Goal: Task Accomplishment & Management: Manage account settings

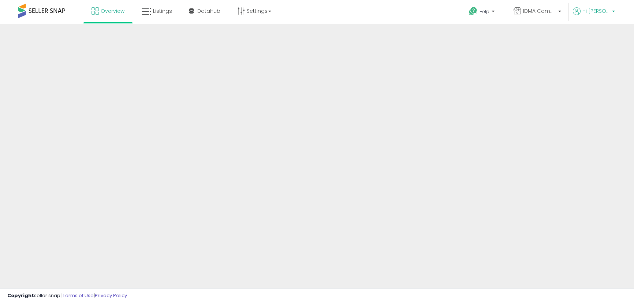
click at [613, 12] on b at bounding box center [613, 13] width 3 height 5
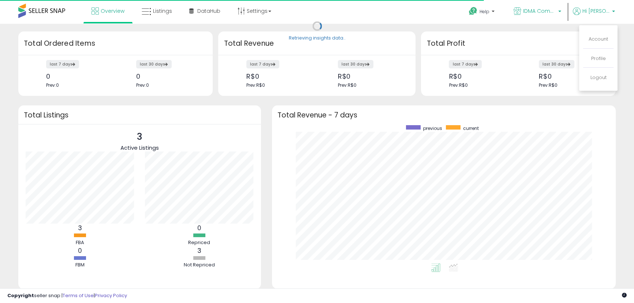
scroll to position [138, 329]
click at [556, 10] on span "IDMA Commerce LLC BR" at bounding box center [539, 10] width 33 height 7
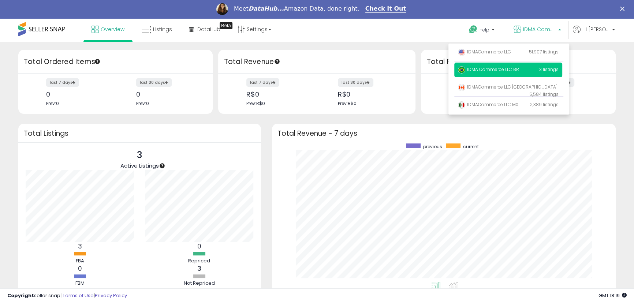
scroll to position [0, 0]
click at [311, 11] on div "Meet DataHub... Amazon Data, done right." at bounding box center [297, 8] width 126 height 7
click at [385, 8] on link "Check It Out" at bounding box center [385, 9] width 41 height 8
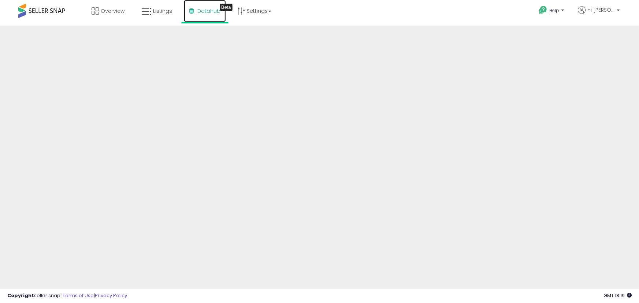
click at [201, 11] on span "DataHub" at bounding box center [208, 10] width 23 height 7
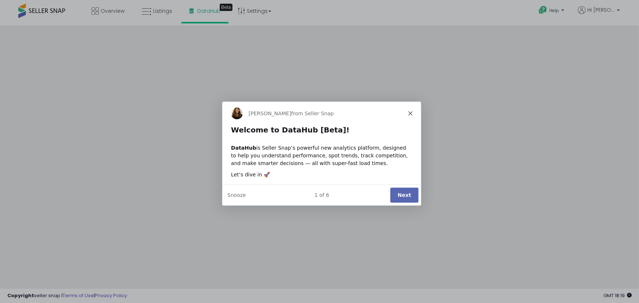
click at [401, 194] on button "Next" at bounding box center [403, 194] width 28 height 15
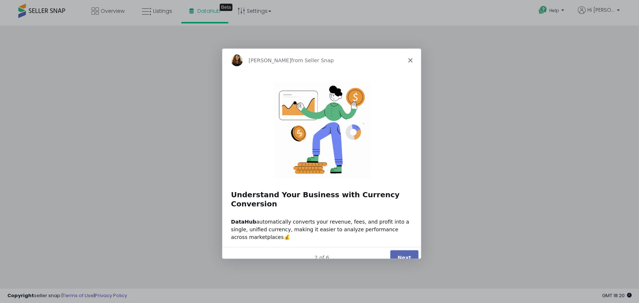
click at [405, 250] on button "Next" at bounding box center [403, 257] width 28 height 15
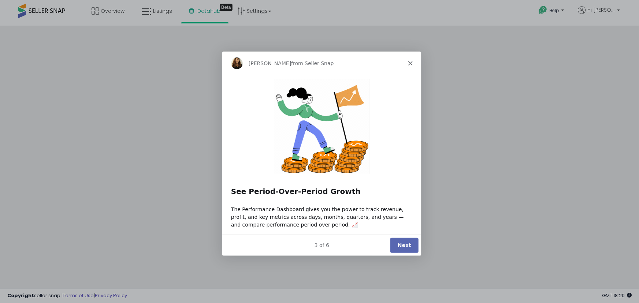
click at [406, 247] on button "Next" at bounding box center [403, 245] width 28 height 15
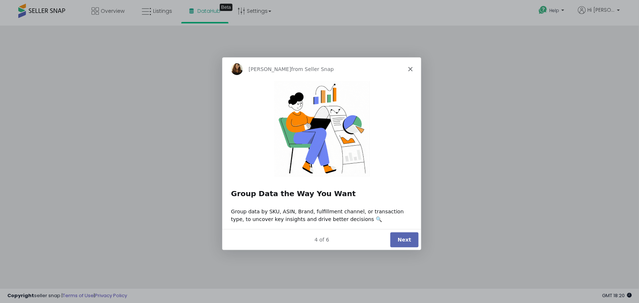
click at [407, 240] on button "Next" at bounding box center [403, 239] width 28 height 15
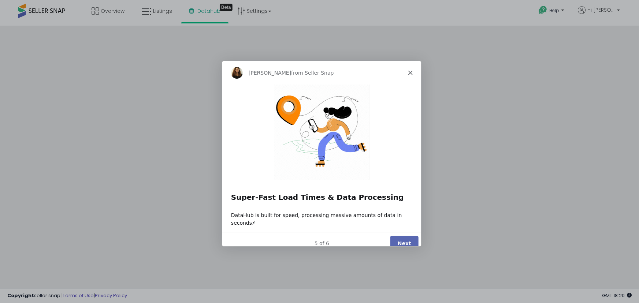
click at [407, 240] on button "Next" at bounding box center [403, 243] width 28 height 15
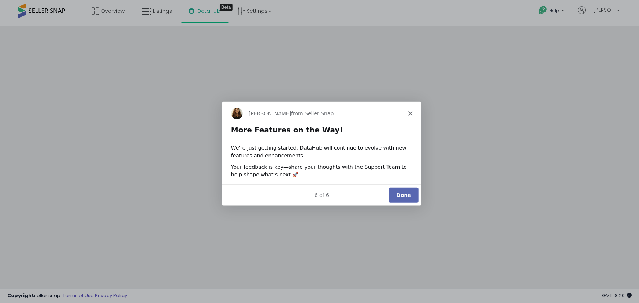
click at [403, 196] on button "Done" at bounding box center [403, 194] width 30 height 15
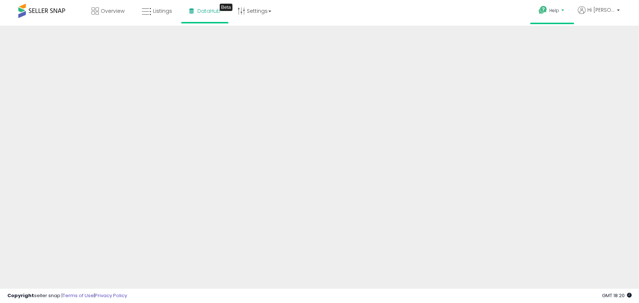
click at [566, 9] on p "Help" at bounding box center [552, 11] width 28 height 8
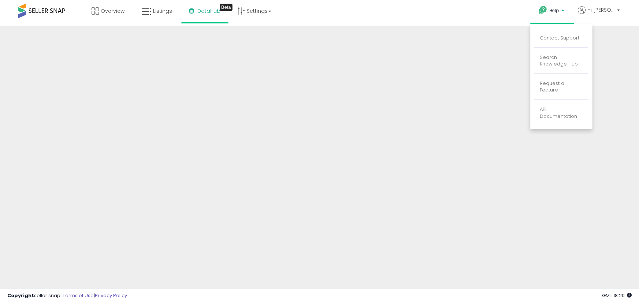
click at [445, 16] on div "Help Contact Support Search Knowledge Hub Request a Feature Hi Mark" at bounding box center [522, 15] width 211 height 31
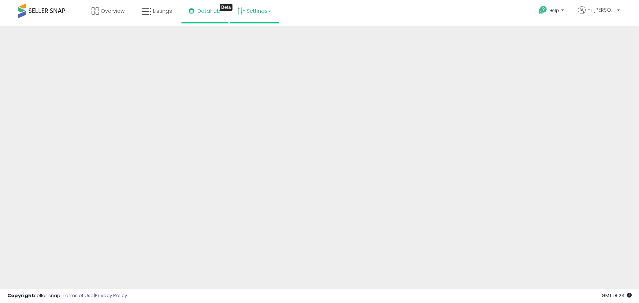
click at [266, 14] on link "Settings" at bounding box center [254, 11] width 45 height 22
click at [249, 57] on link "User settings" at bounding box center [254, 56] width 31 height 7
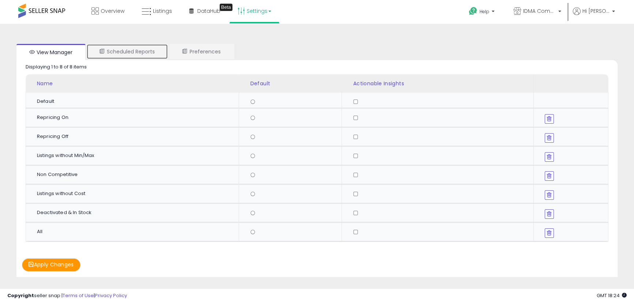
click at [117, 53] on link "Scheduled Reports" at bounding box center [127, 51] width 82 height 15
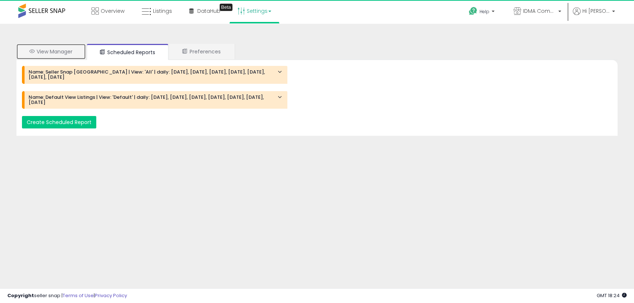
click at [56, 52] on link "View Manager" at bounding box center [50, 51] width 69 height 15
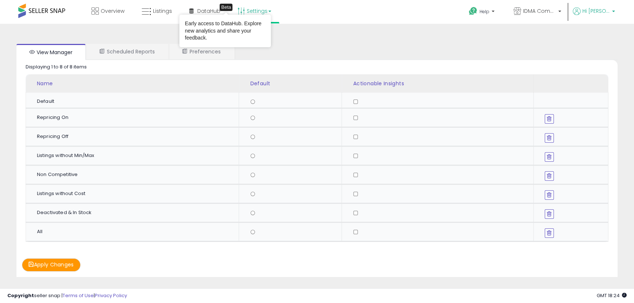
click at [602, 9] on span "Hi [PERSON_NAME]" at bounding box center [595, 10] width 27 height 7
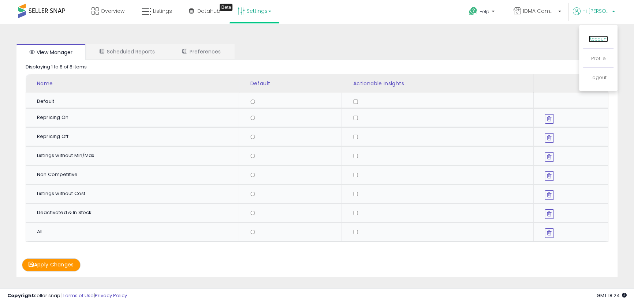
click at [593, 41] on link "Account" at bounding box center [598, 39] width 19 height 7
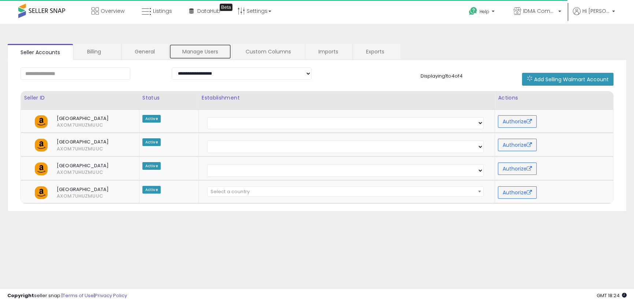
click at [208, 54] on link "Manage Users" at bounding box center [200, 51] width 62 height 15
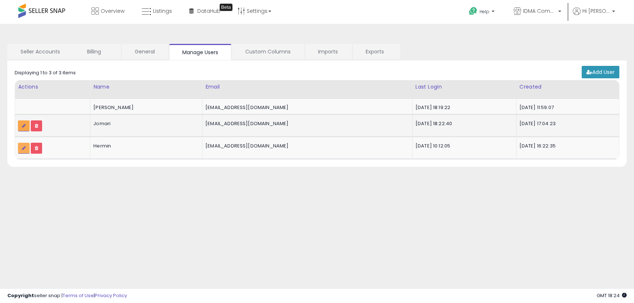
click at [20, 128] on link at bounding box center [24, 125] width 12 height 11
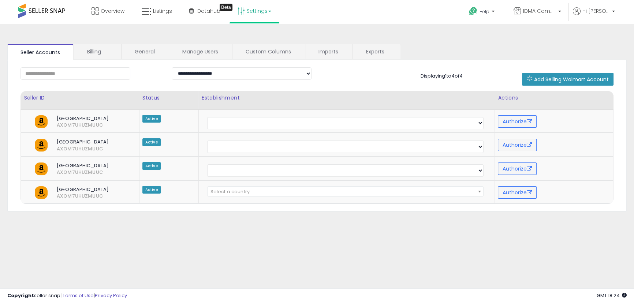
click at [265, 10] on link "Settings" at bounding box center [254, 11] width 45 height 22
click at [399, 11] on div "Overview Listings Beta" at bounding box center [204, 15] width 419 height 31
click at [496, 10] on p "Help" at bounding box center [482, 12] width 28 height 8
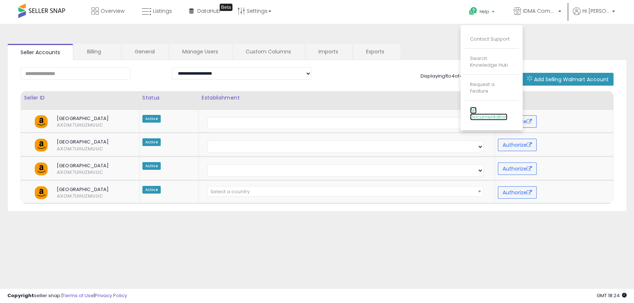
click at [505, 113] on link "API Documentation" at bounding box center [488, 114] width 37 height 14
